Goal: Information Seeking & Learning: Learn about a topic

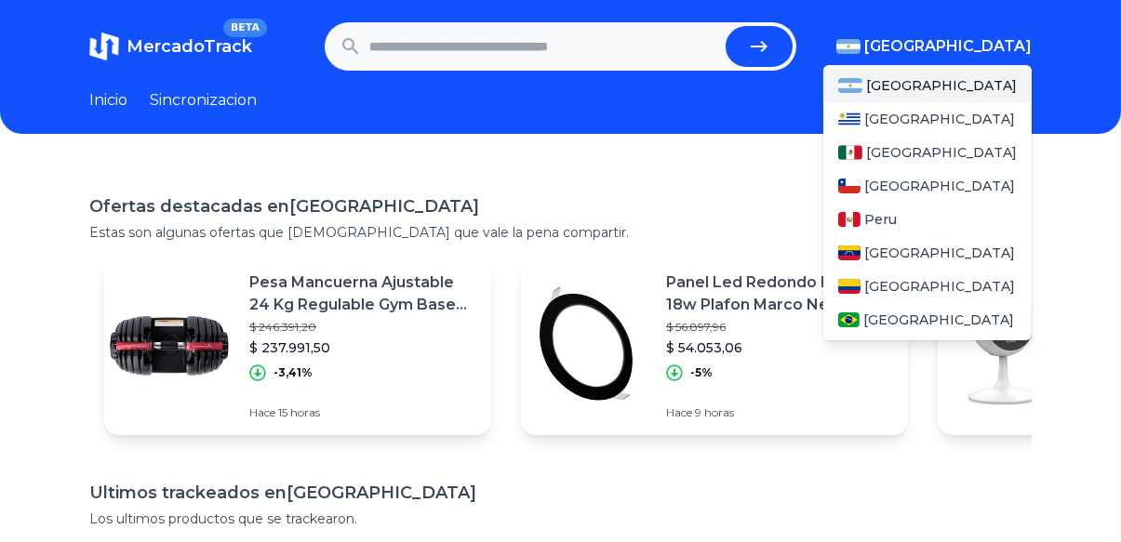
click at [975, 43] on span "[GEOGRAPHIC_DATA]" at bounding box center [947, 46] width 167 height 22
click at [922, 145] on span "[GEOGRAPHIC_DATA]" at bounding box center [941, 152] width 151 height 19
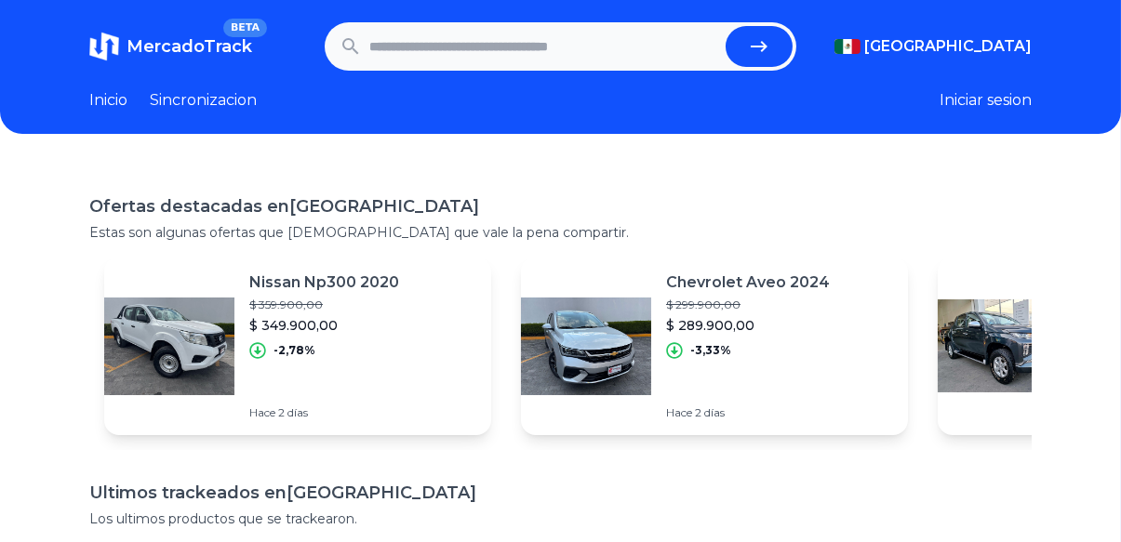
click at [495, 43] on input "text" at bounding box center [543, 46] width 349 height 41
drag, startPoint x: 447, startPoint y: 73, endPoint x: 435, endPoint y: 45, distance: 30.1
click at [435, 45] on header "MercadoTrack BETA [GEOGRAPHIC_DATA] [GEOGRAPHIC_DATA] [GEOGRAPHIC_DATA] [GEOGRA…" at bounding box center [560, 67] width 1121 height 134
click at [435, 45] on input "text" at bounding box center [543, 46] width 349 height 41
type input "*********"
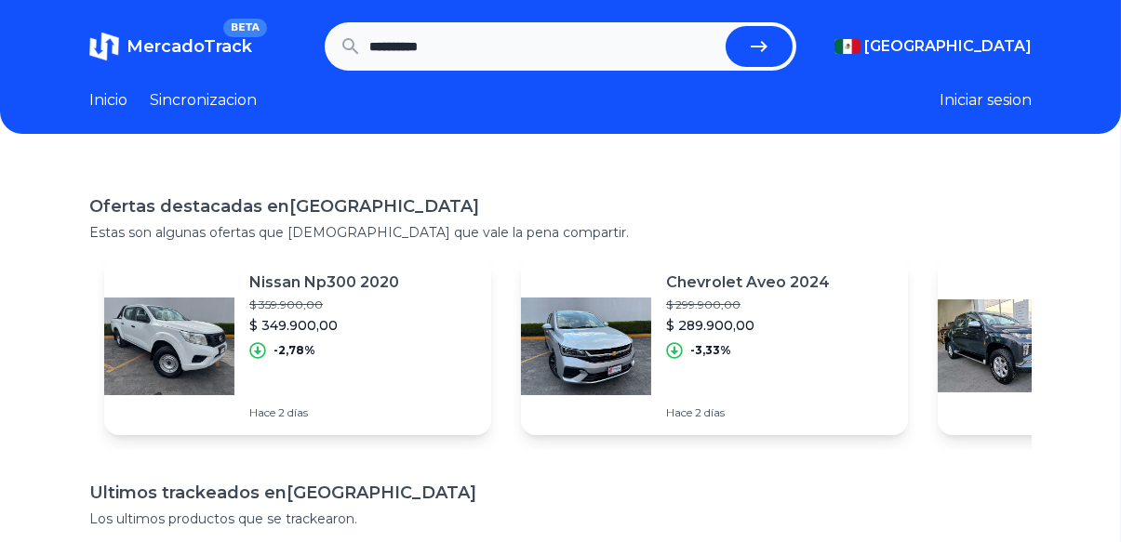
click at [726, 26] on button "submit" at bounding box center [759, 46] width 67 height 41
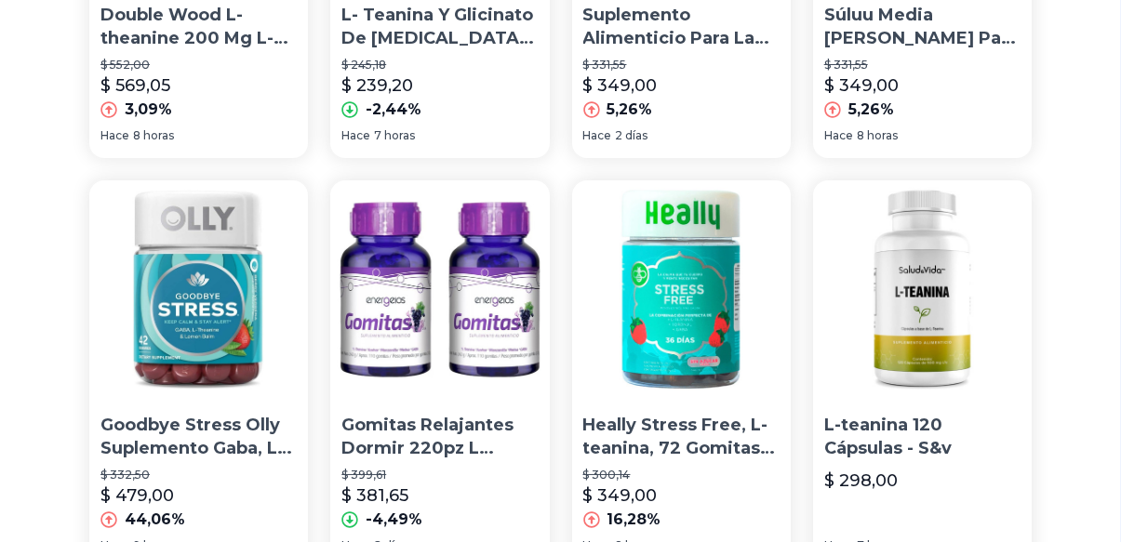
scroll to position [425, 0]
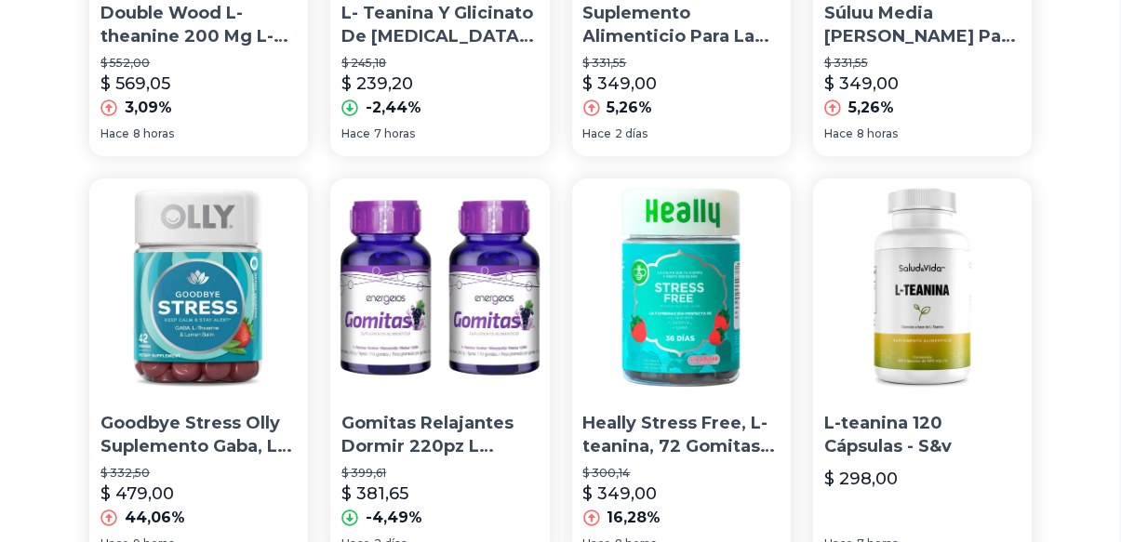
click at [894, 328] on img at bounding box center [922, 288] width 219 height 219
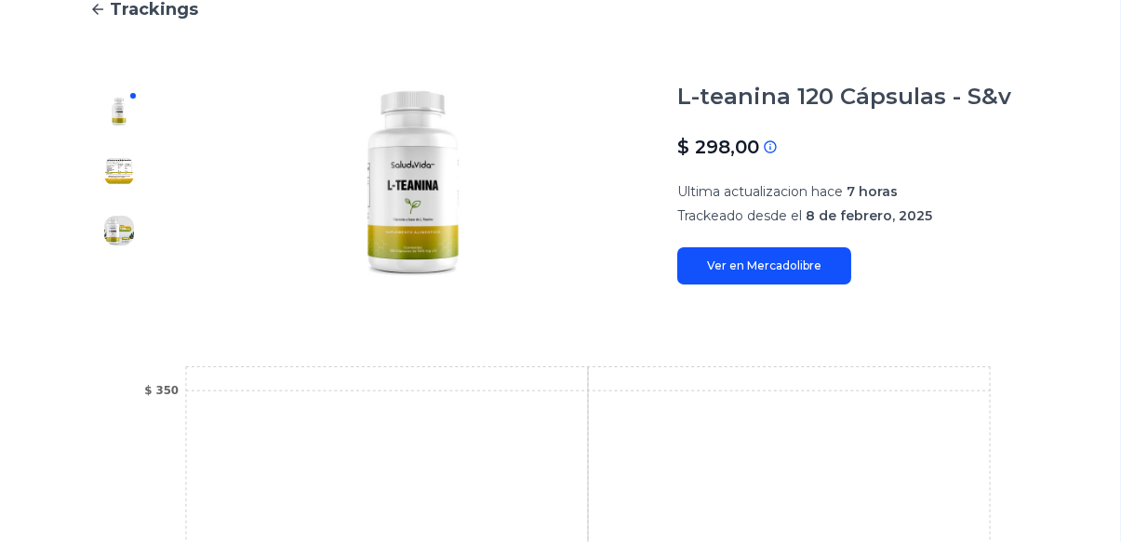
scroll to position [187, 0]
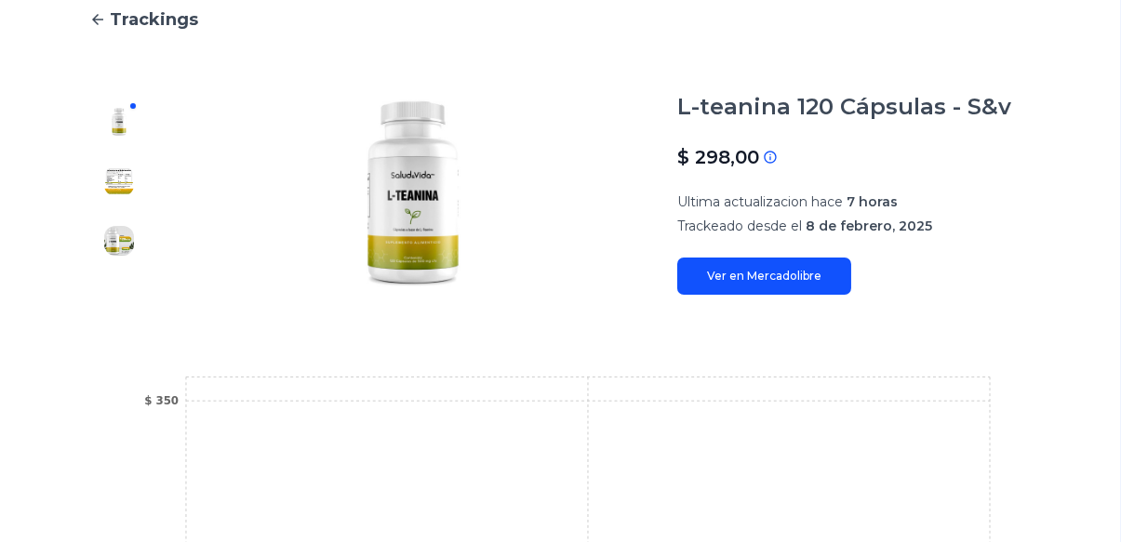
click at [743, 289] on link "Ver en Mercadolibre" at bounding box center [764, 276] width 174 height 37
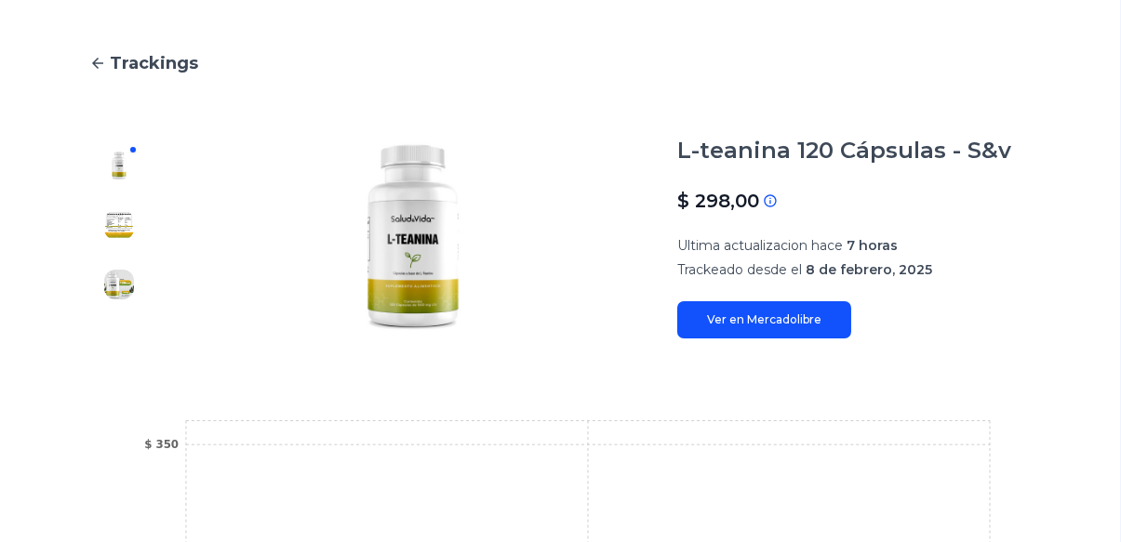
scroll to position [143, 0]
type input "*********"
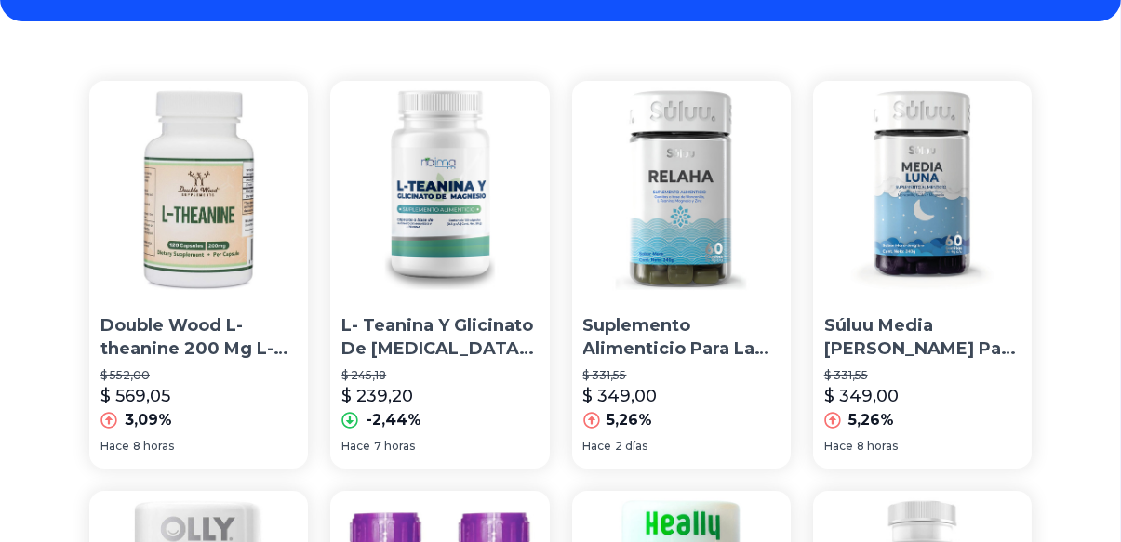
scroll to position [116, 9]
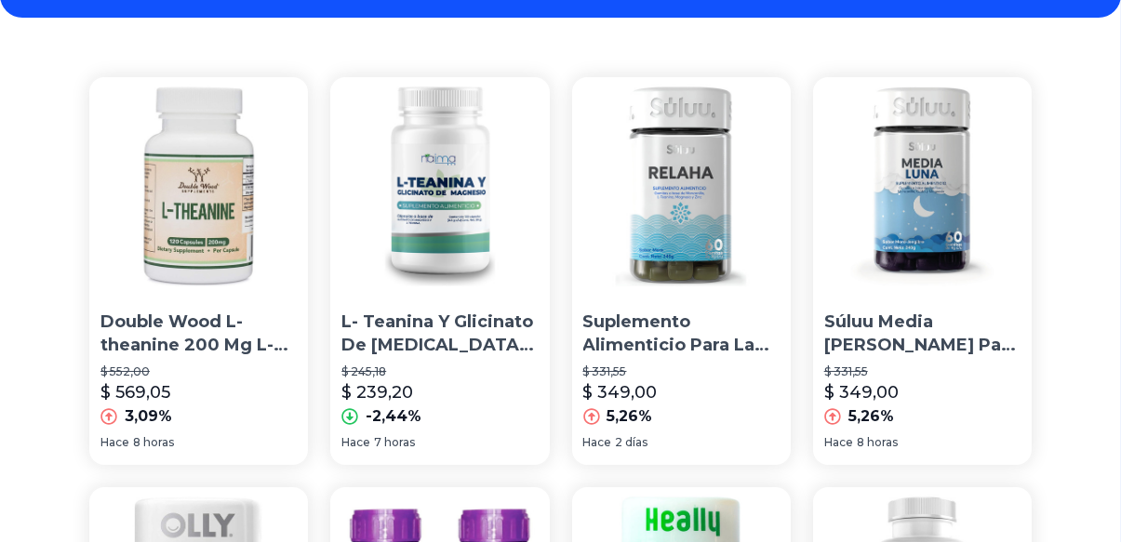
click at [420, 264] on img at bounding box center [439, 186] width 219 height 219
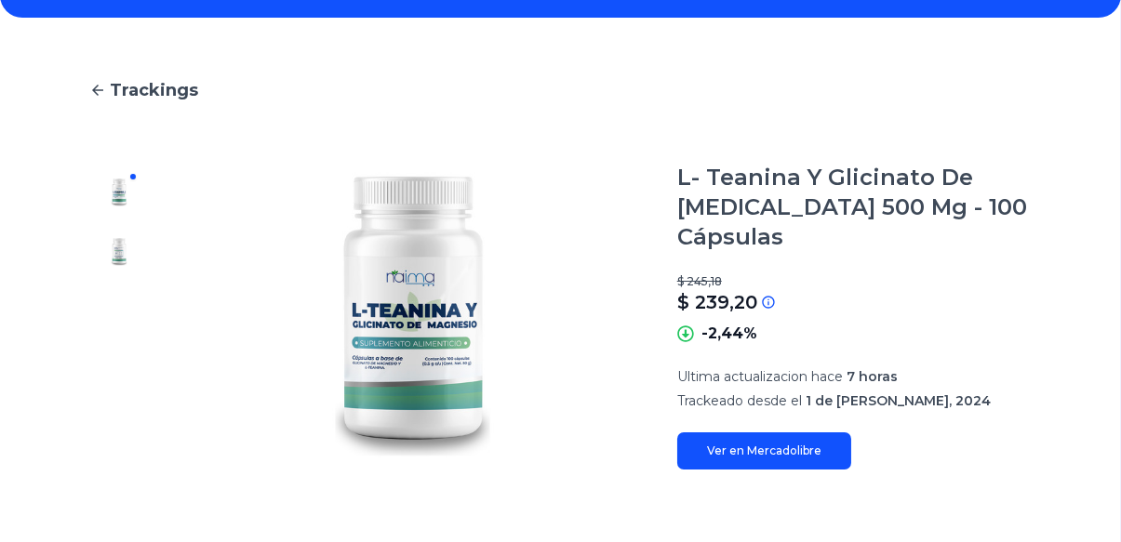
scroll to position [200, 9]
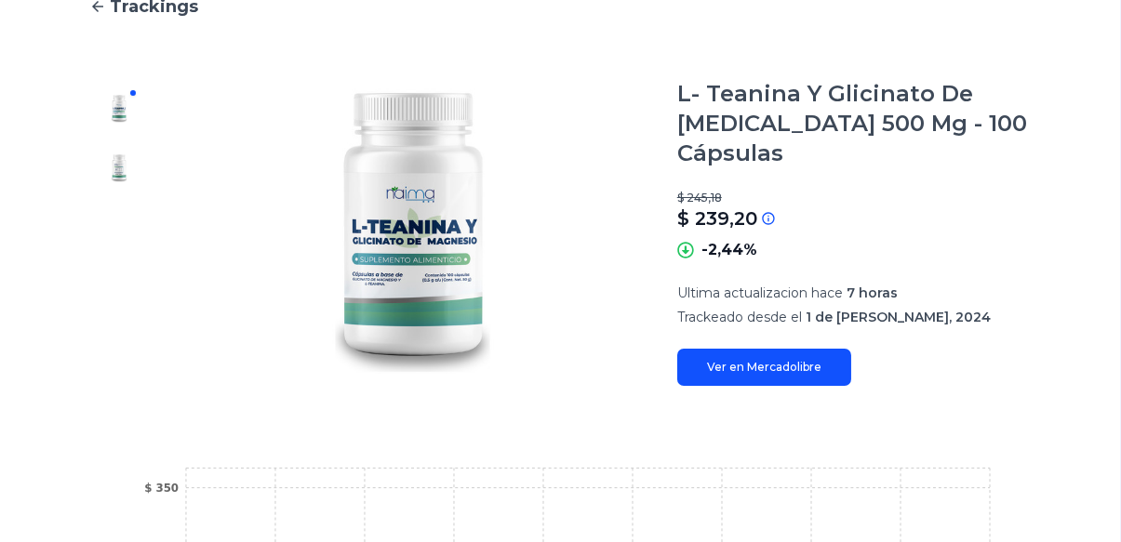
click at [734, 355] on link "Ver en Mercadolibre" at bounding box center [764, 367] width 174 height 37
